Goal: Navigation & Orientation: Find specific page/section

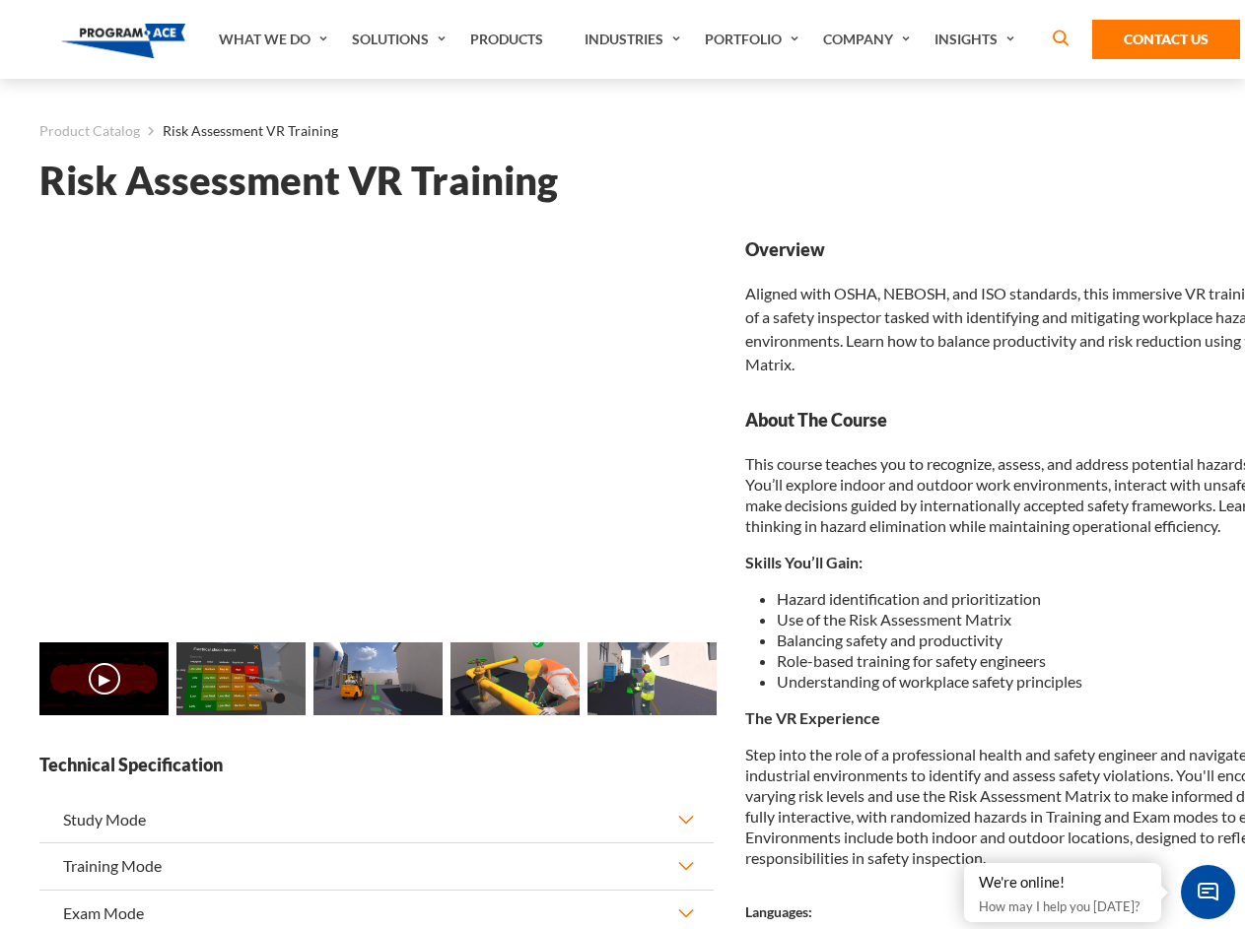
click at [401, 39] on link "Solutions" at bounding box center [401, 39] width 118 height 79
click at [0, 0] on div "AI & Computer Vision Solutions Computer Vision Quality Control AI tools for fas…" at bounding box center [0, 0] width 0 height 0
click at [0, 0] on div "AI & Computer Vision Solutions Virtual Training Solutions Virtual Tour Solution…" at bounding box center [0, 0] width 0 height 0
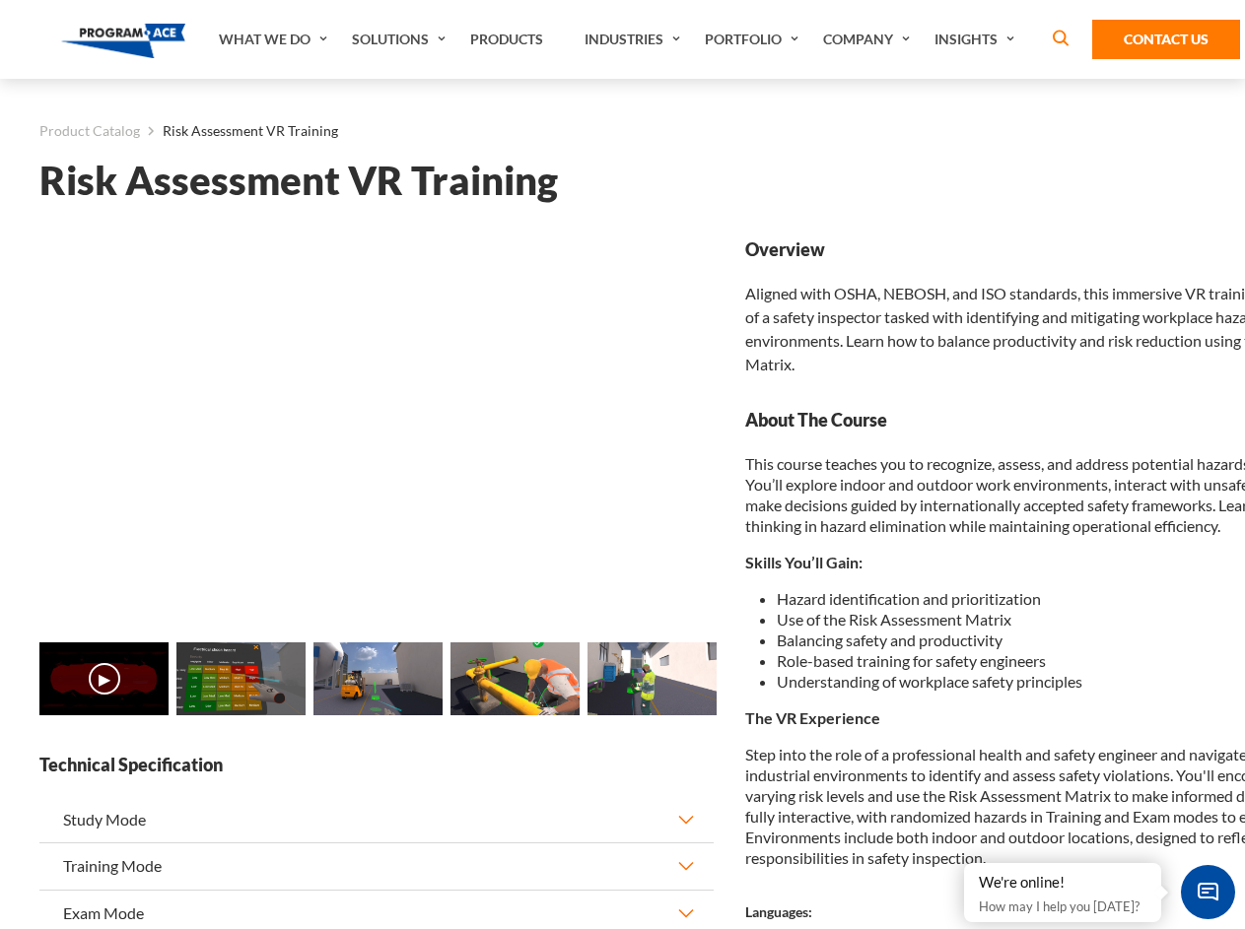
click at [0, 0] on div "AI & Computer Vision Solutions Virtual Training Solutions Virtual Tour Solution…" at bounding box center [0, 0] width 0 height 0
click at [0, 0] on div "AI & Computer Vision Solutions Computer Vision Quality Control AI tools for fas…" at bounding box center [0, 0] width 0 height 0
